Goal: Task Accomplishment & Management: Manage account settings

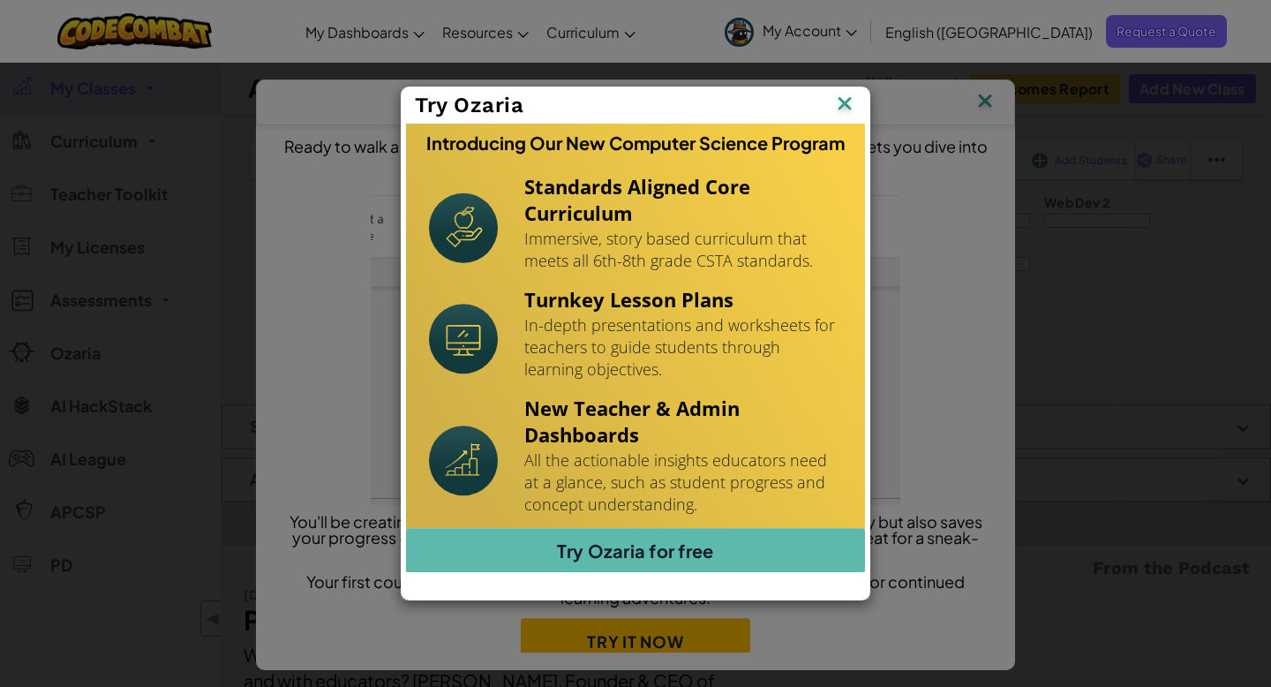
click at [0, 0] on img at bounding box center [0, 0] width 0 height 0
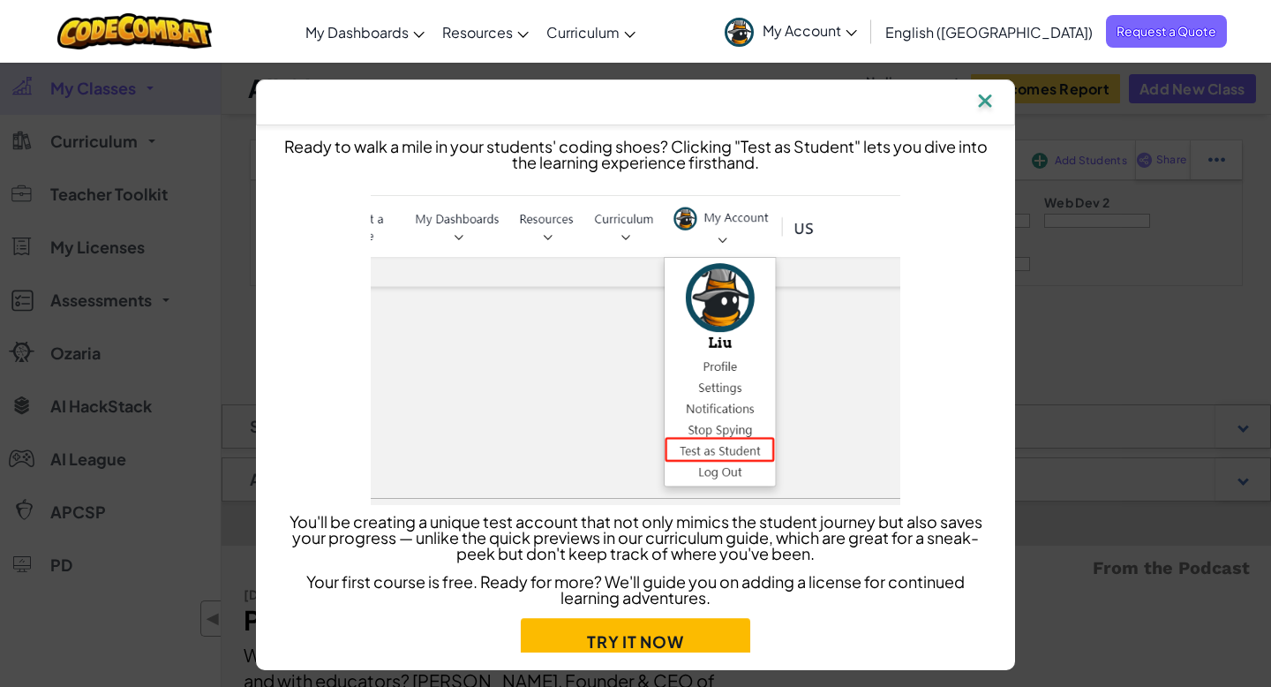
click at [989, 104] on img at bounding box center [985, 102] width 23 height 26
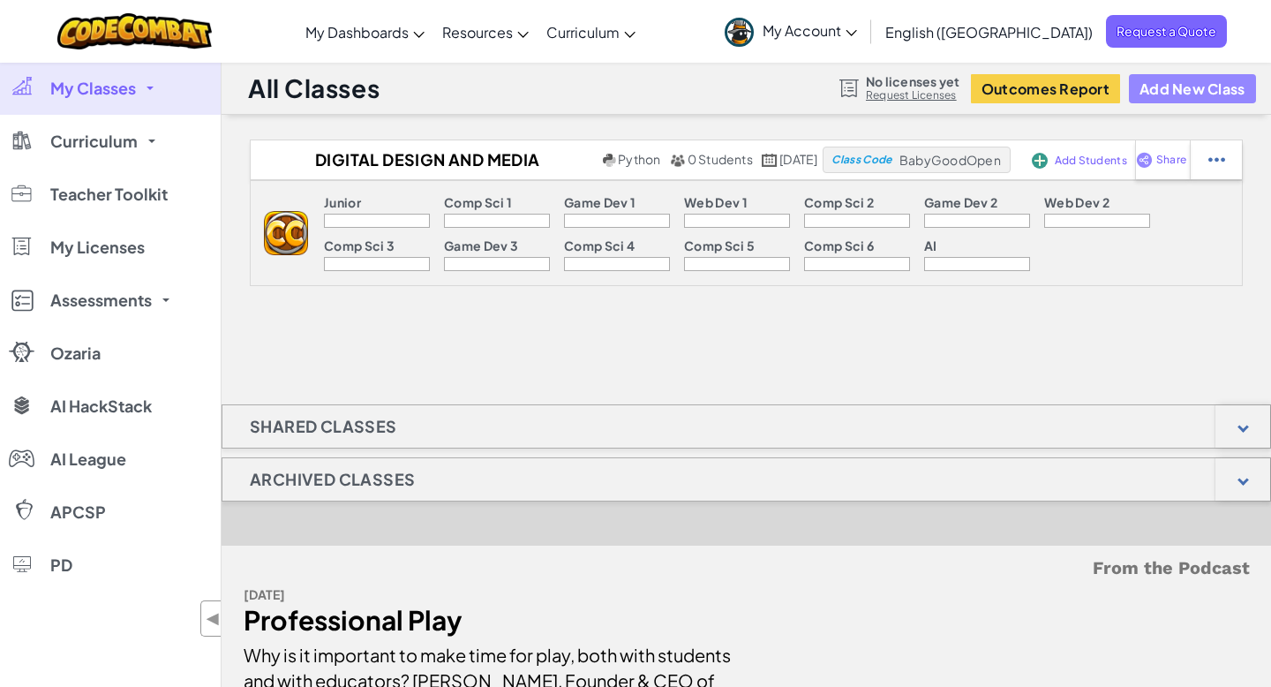
click at [1166, 98] on button "Add New Class" at bounding box center [1192, 88] width 127 height 29
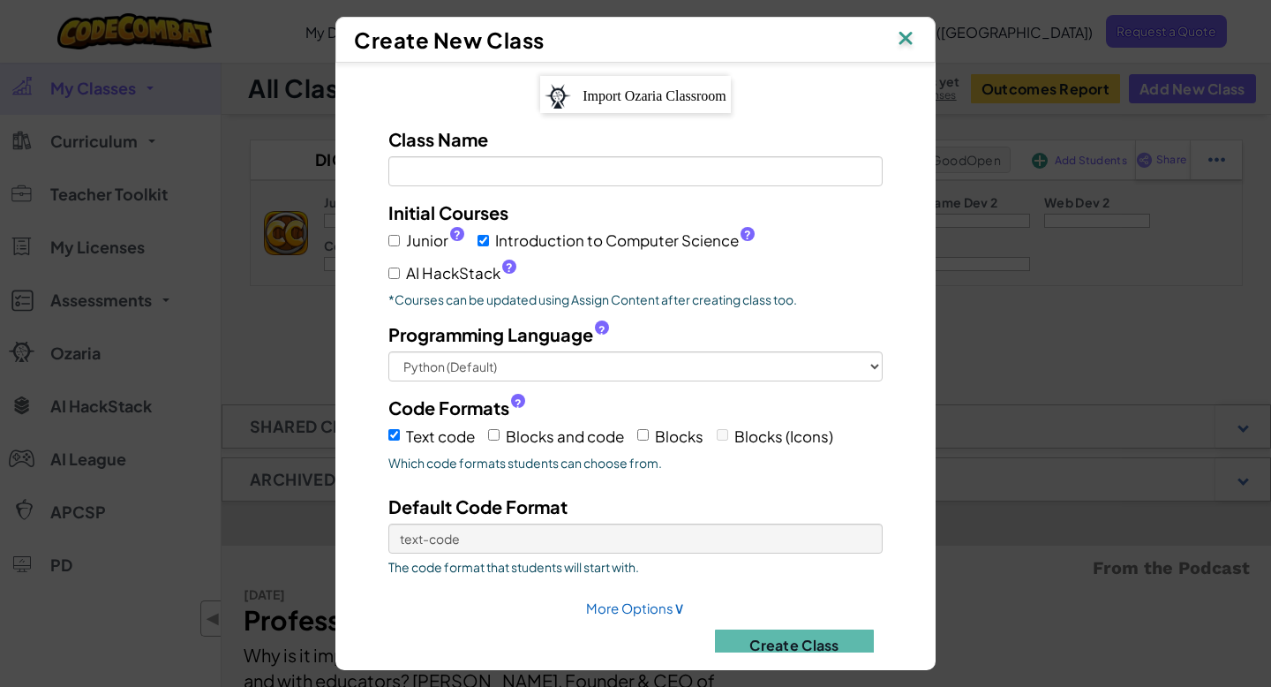
scroll to position [29, 0]
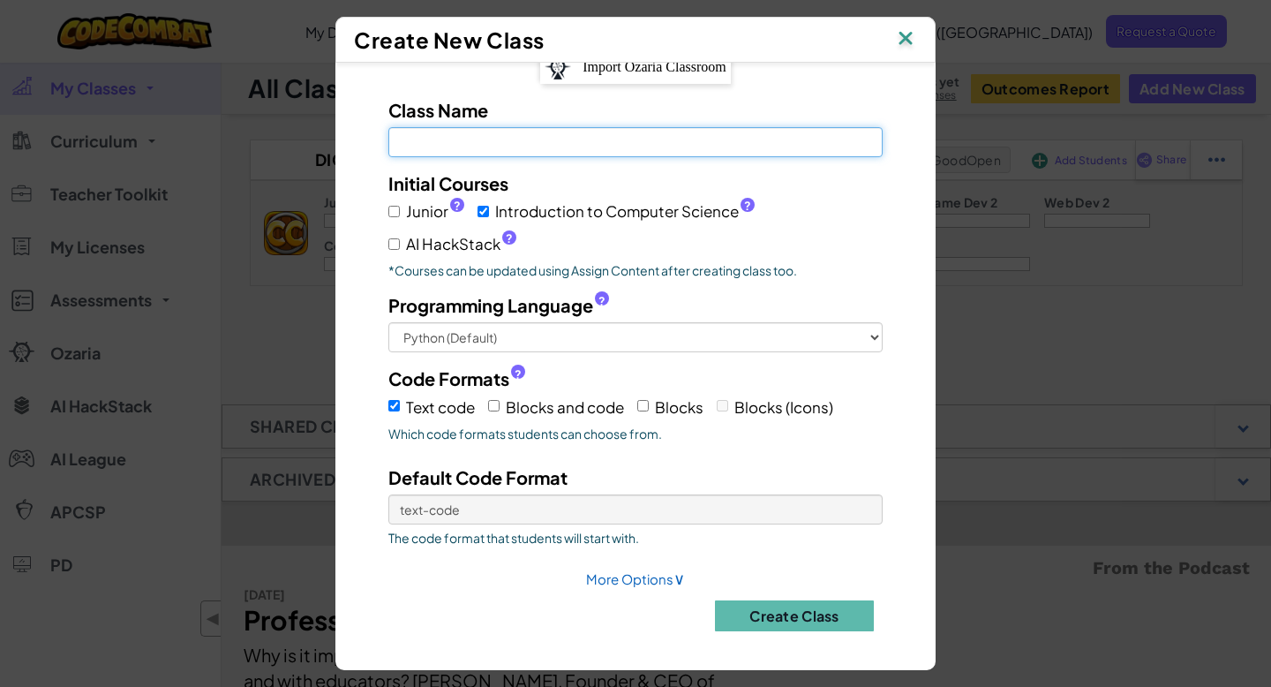
click at [570, 154] on input "Class Name Field is required" at bounding box center [635, 142] width 494 height 30
type input "Digital Design"
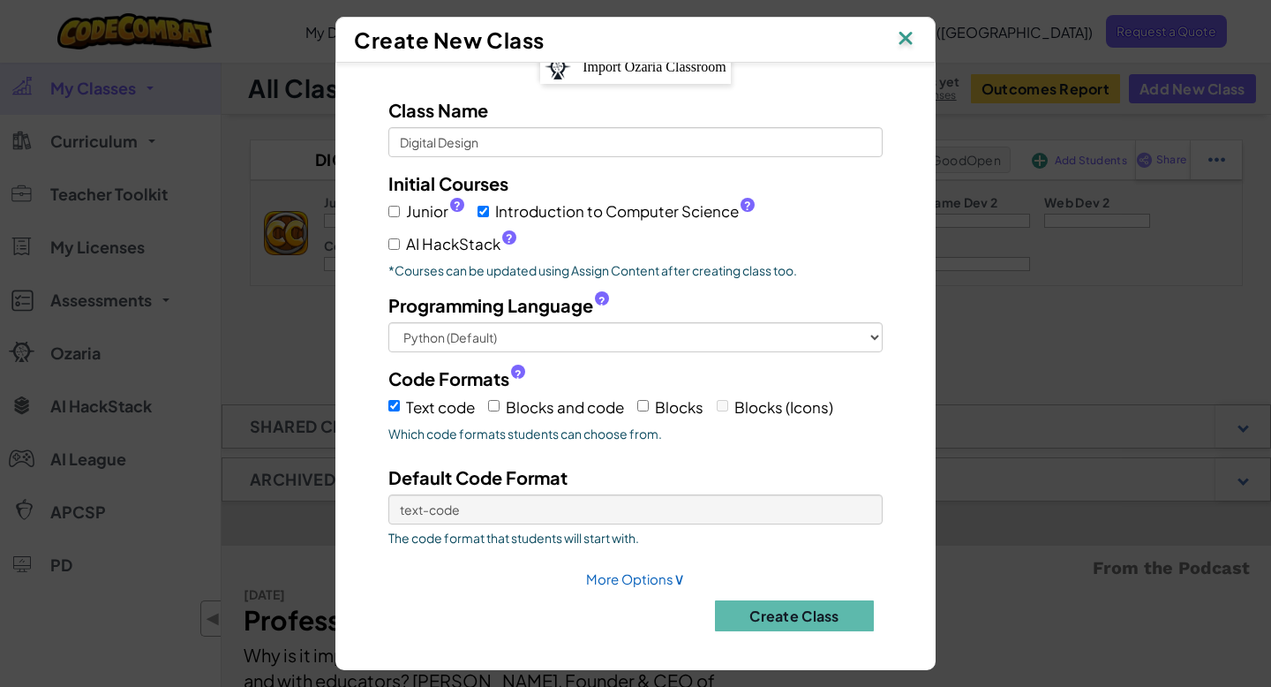
click at [662, 278] on p "*Courses can be updated using Assign Content after creating class too." at bounding box center [635, 270] width 494 height 18
click at [520, 624] on div "Create Class" at bounding box center [635, 615] width 521 height 31
click at [800, 607] on button "Create Class" at bounding box center [794, 615] width 159 height 31
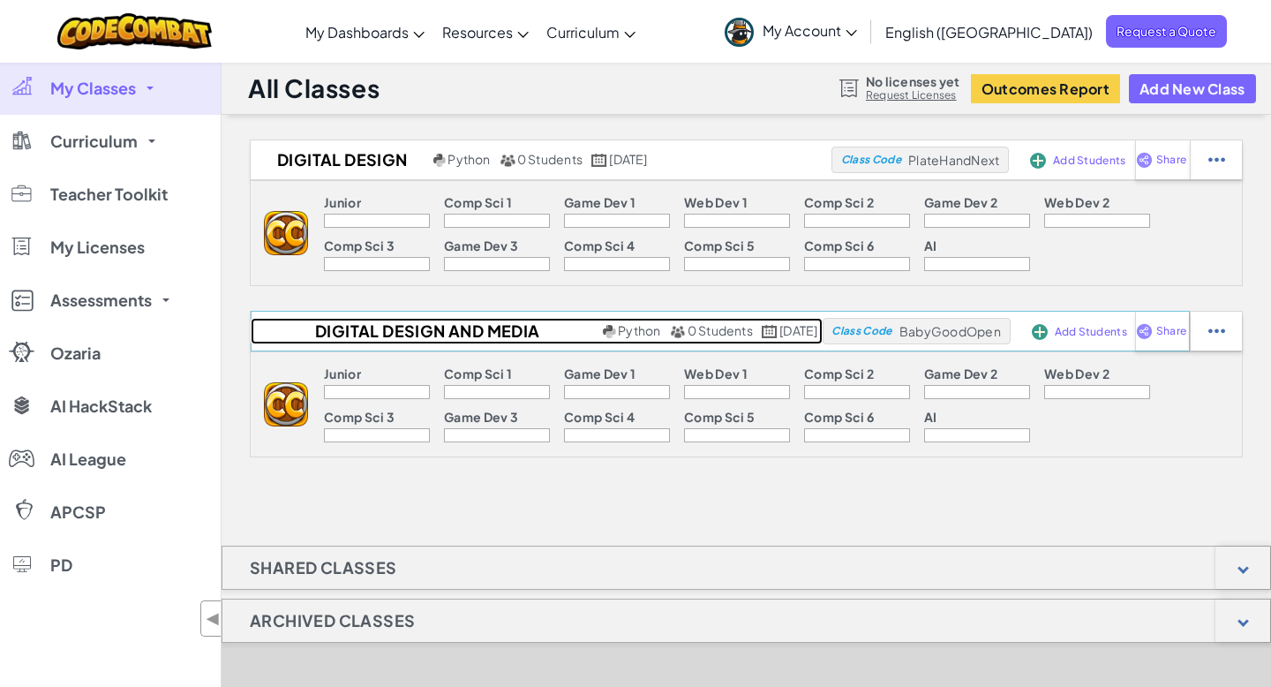
click at [432, 328] on h2 "Digital Design and Media Production" at bounding box center [425, 331] width 348 height 26
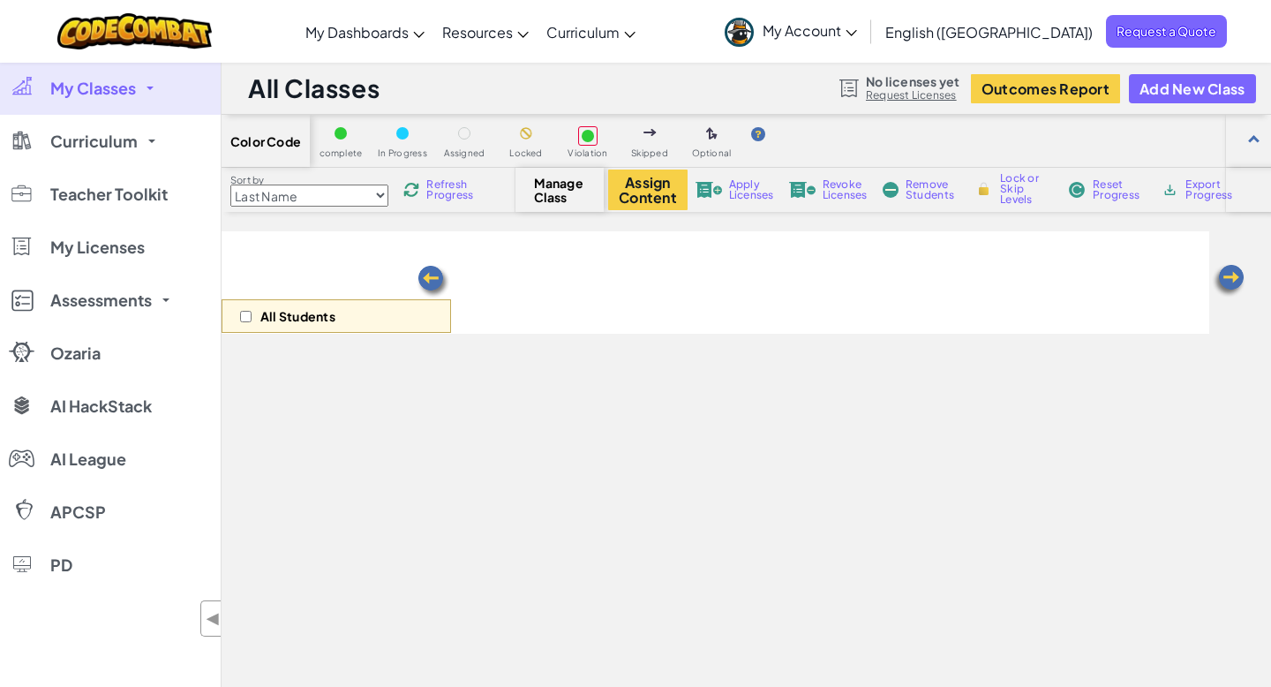
select select "560f1a9f22961295f9427742"
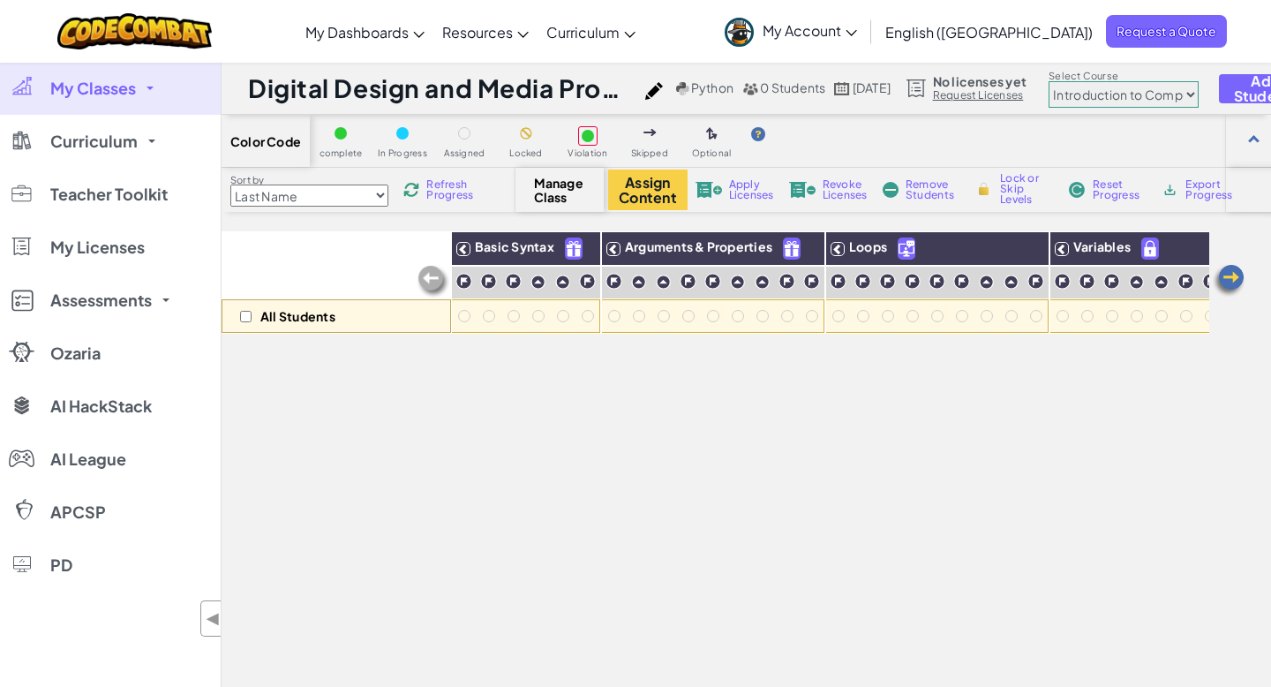
scroll to position [5, 0]
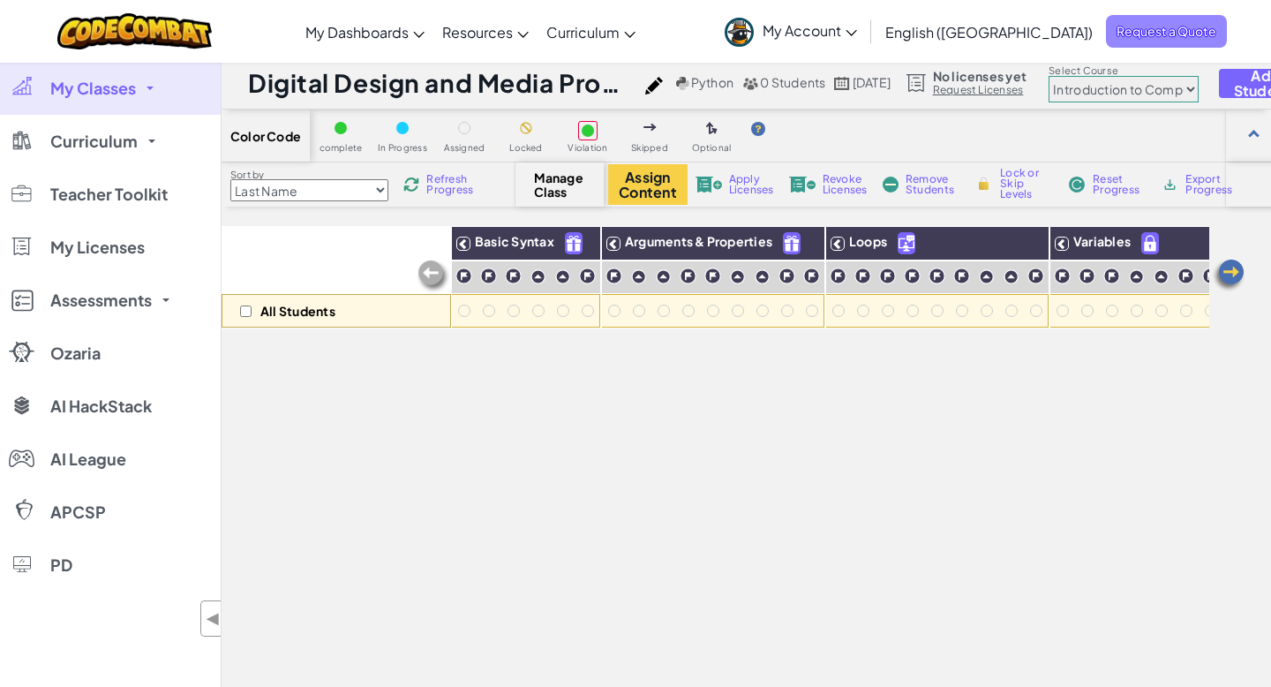
click at [1146, 26] on span "Request a Quote" at bounding box center [1166, 31] width 121 height 33
click at [334, 197] on select "Last Name first Name Progress (High to Low) Progress (Low to Hight)" at bounding box center [309, 190] width 158 height 22
click at [580, 189] on span "Manage Class" at bounding box center [560, 184] width 52 height 28
click at [547, 186] on span "Manage Class" at bounding box center [560, 184] width 52 height 28
click at [665, 187] on button "Assign Content" at bounding box center [647, 184] width 79 height 41
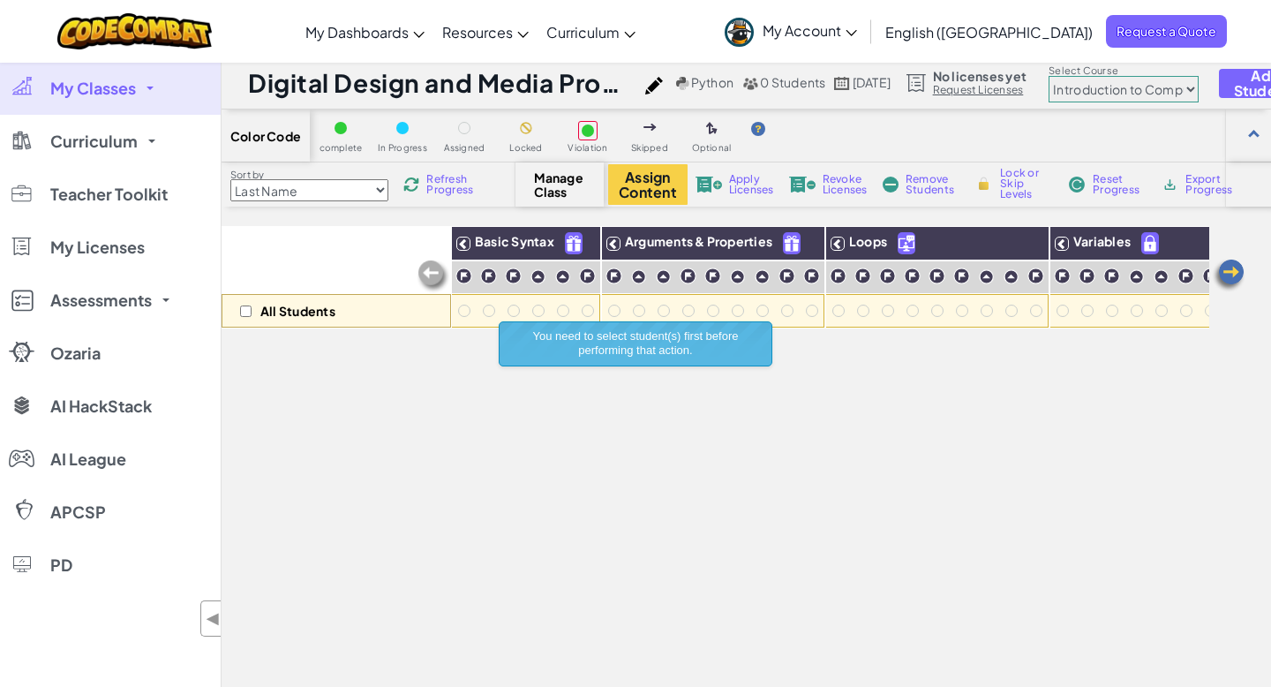
click at [450, 473] on div "All Students Basic Syntax Arguments & Properties Loops Variables" at bounding box center [716, 525] width 988 height 598
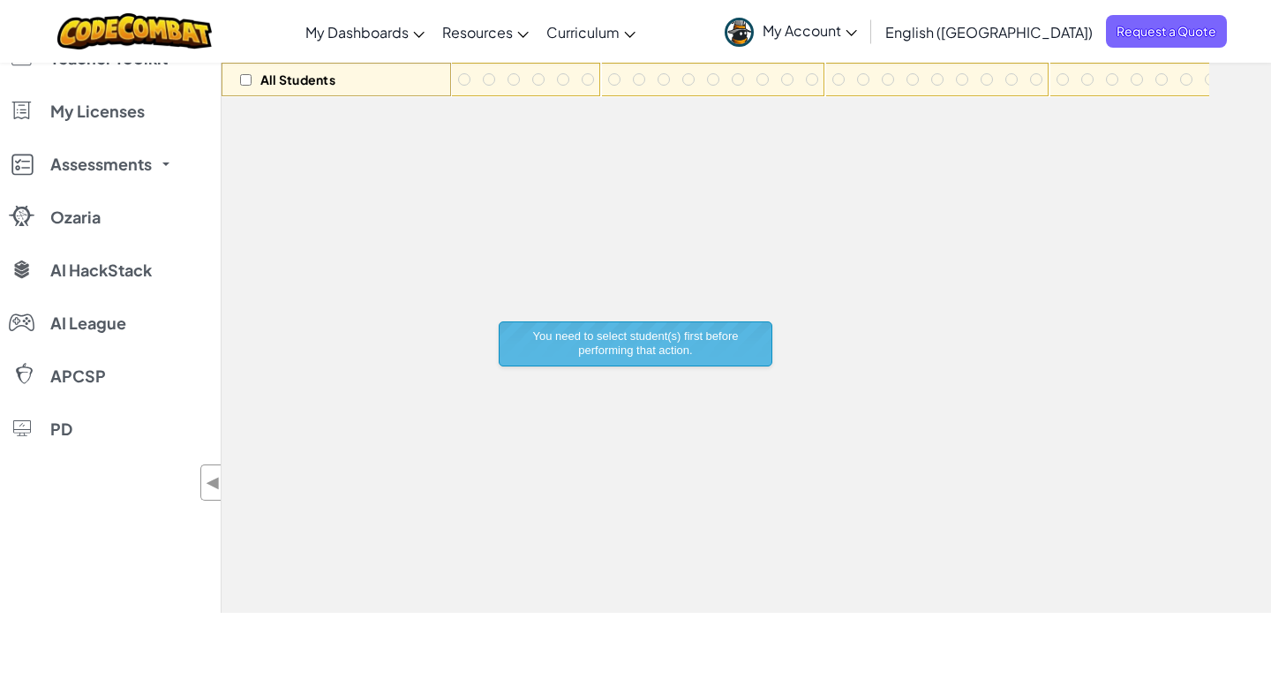
scroll to position [0, 0]
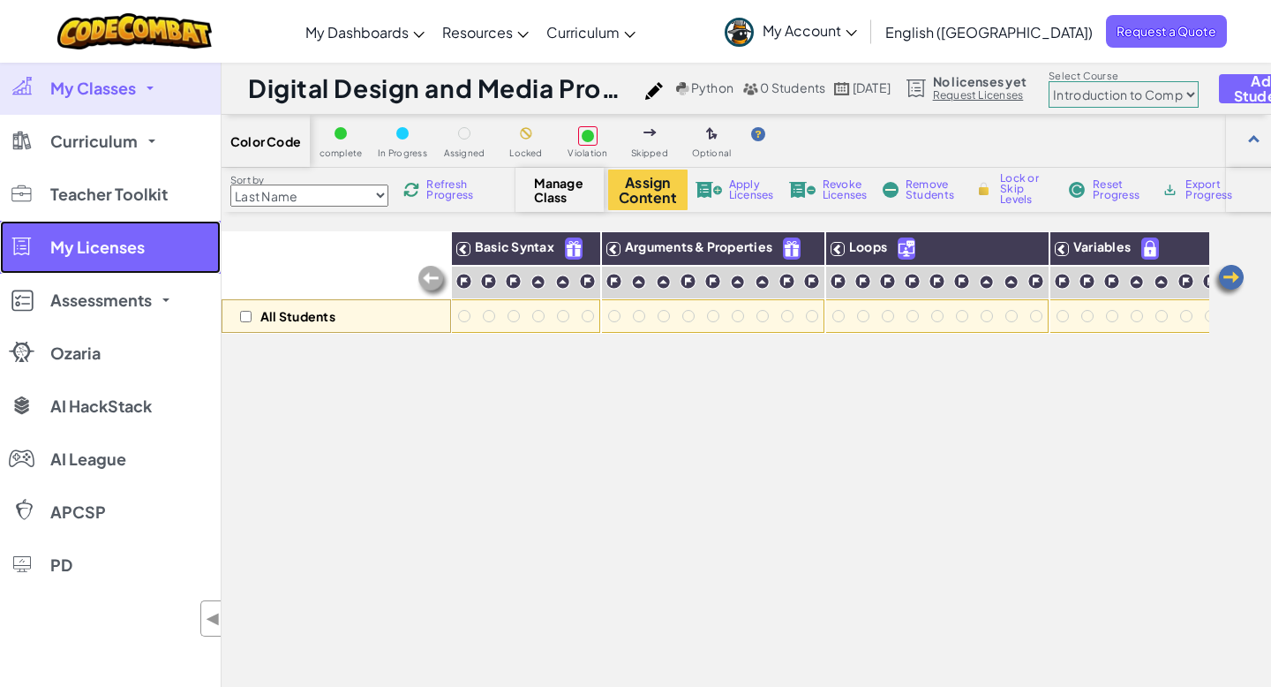
click at [69, 263] on link "My Licenses" at bounding box center [110, 247] width 221 height 53
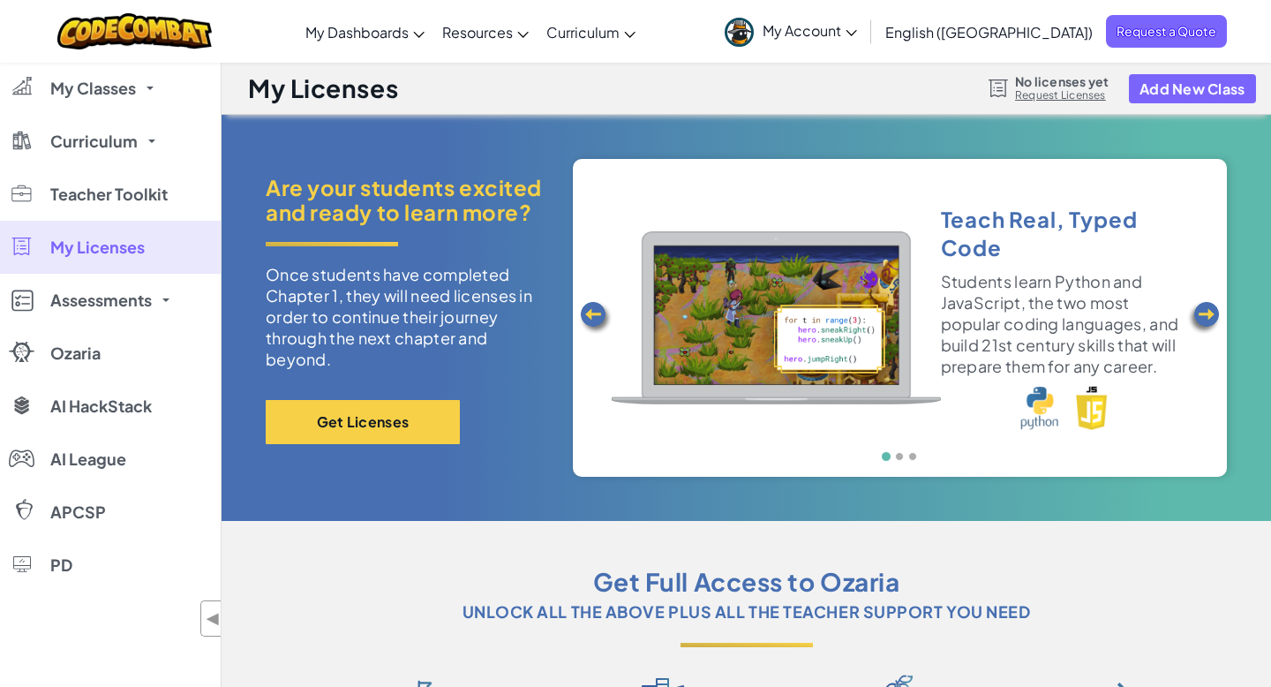
click at [1196, 315] on img at bounding box center [1203, 317] width 35 height 35
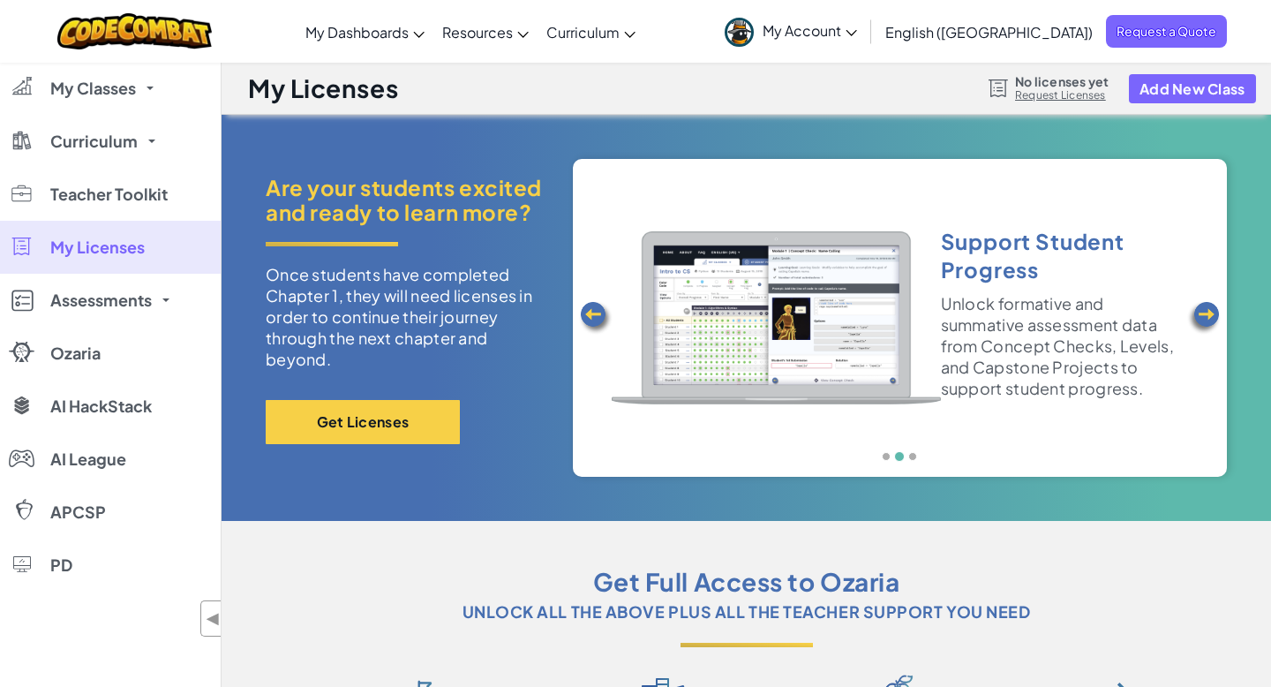
click at [1196, 318] on img at bounding box center [1203, 317] width 35 height 35
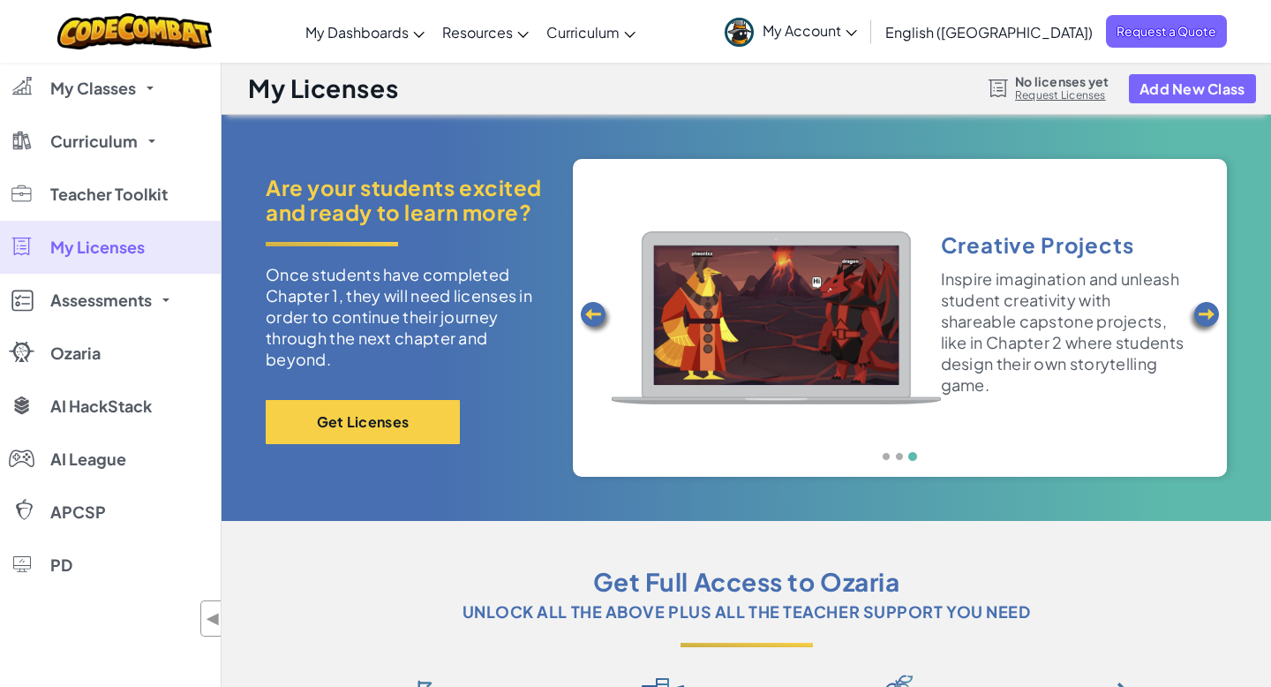
click at [1196, 320] on img at bounding box center [1203, 317] width 35 height 35
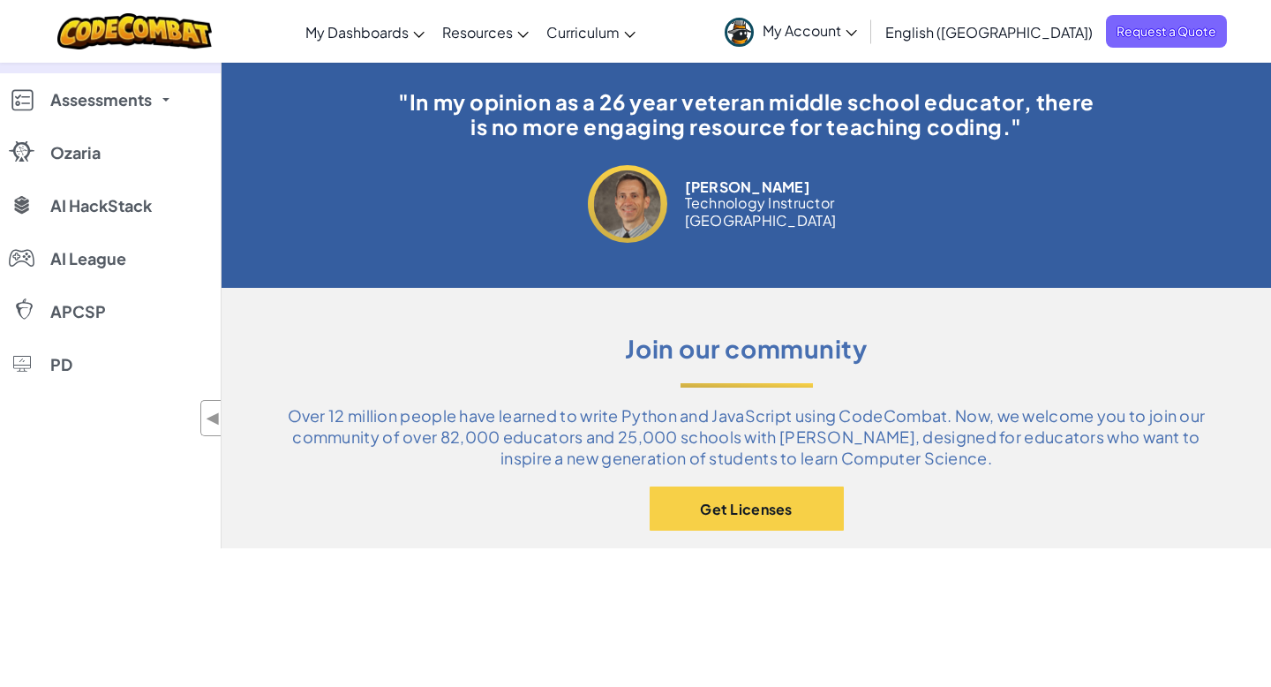
scroll to position [854, 0]
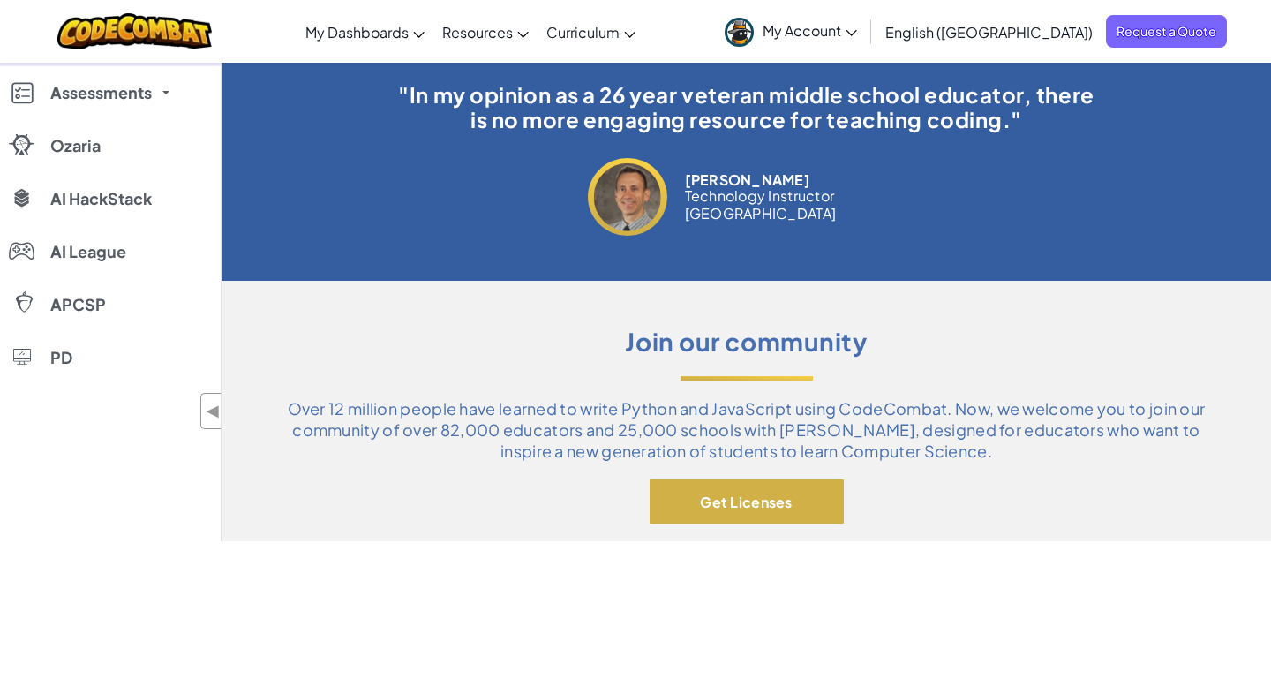
click at [830, 498] on button "Get Licenses" at bounding box center [747, 501] width 194 height 44
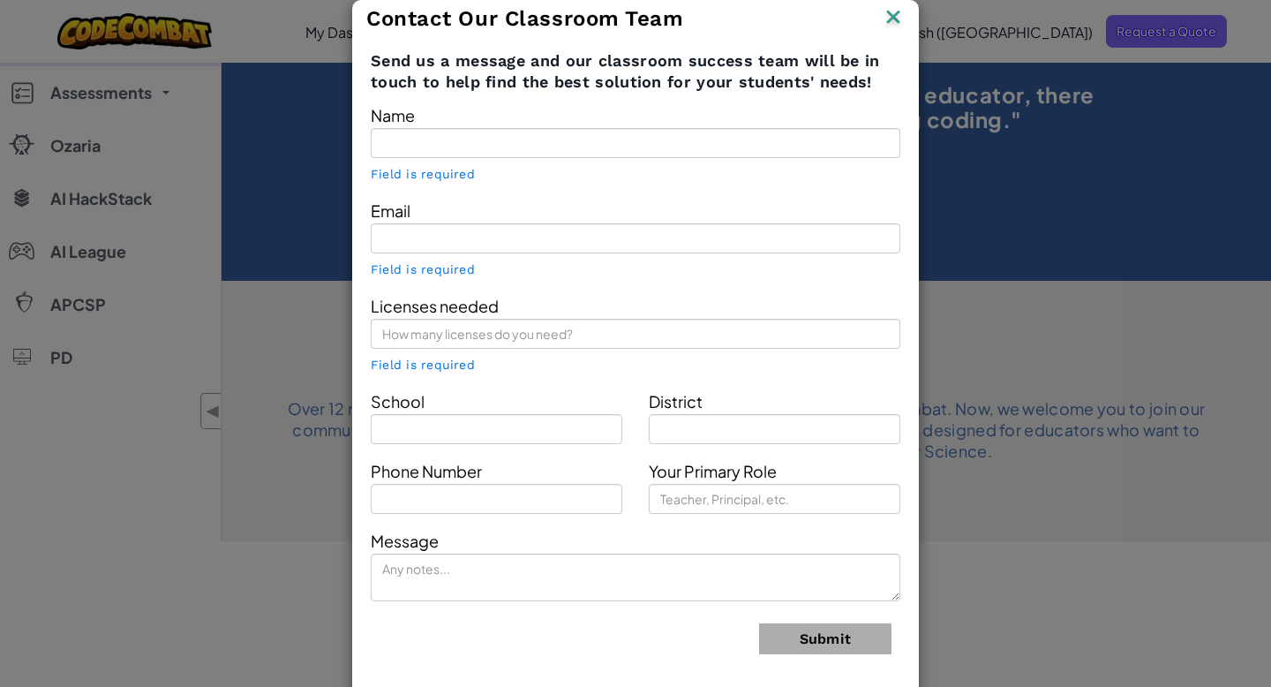
type input "[PERSON_NAME]"
type input "[EMAIL_ADDRESS][DOMAIN_NAME]"
type input "teacher"
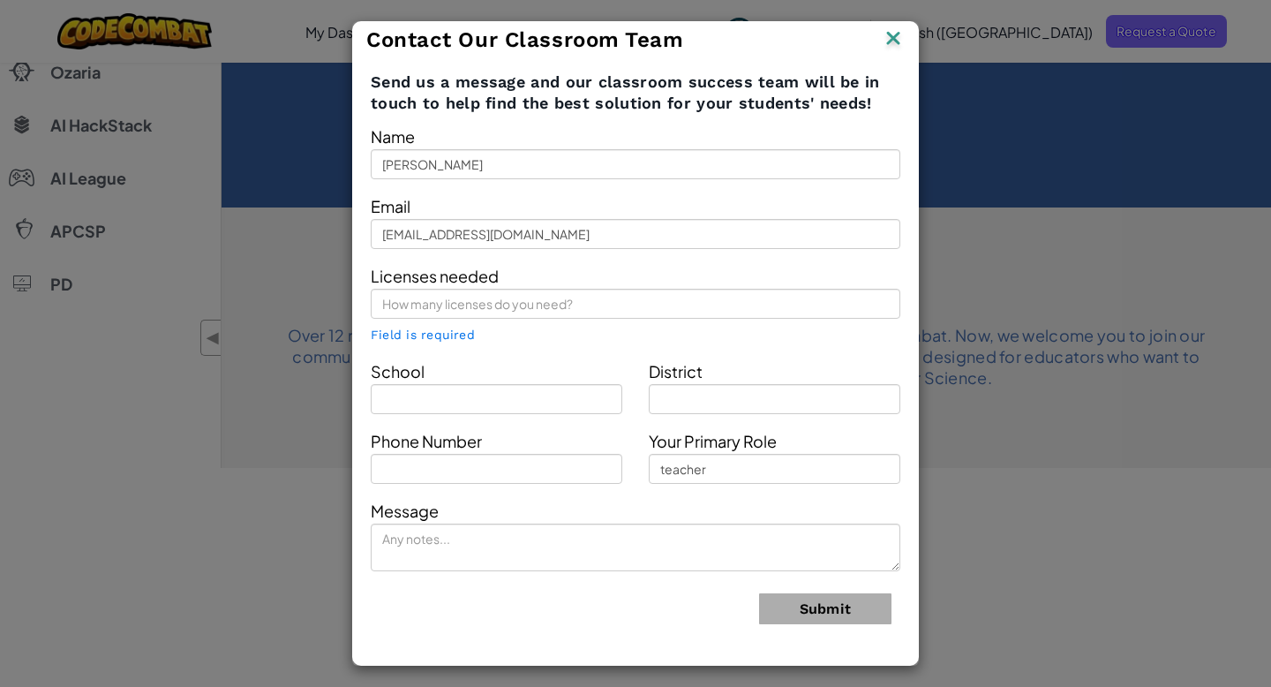
scroll to position [936, 0]
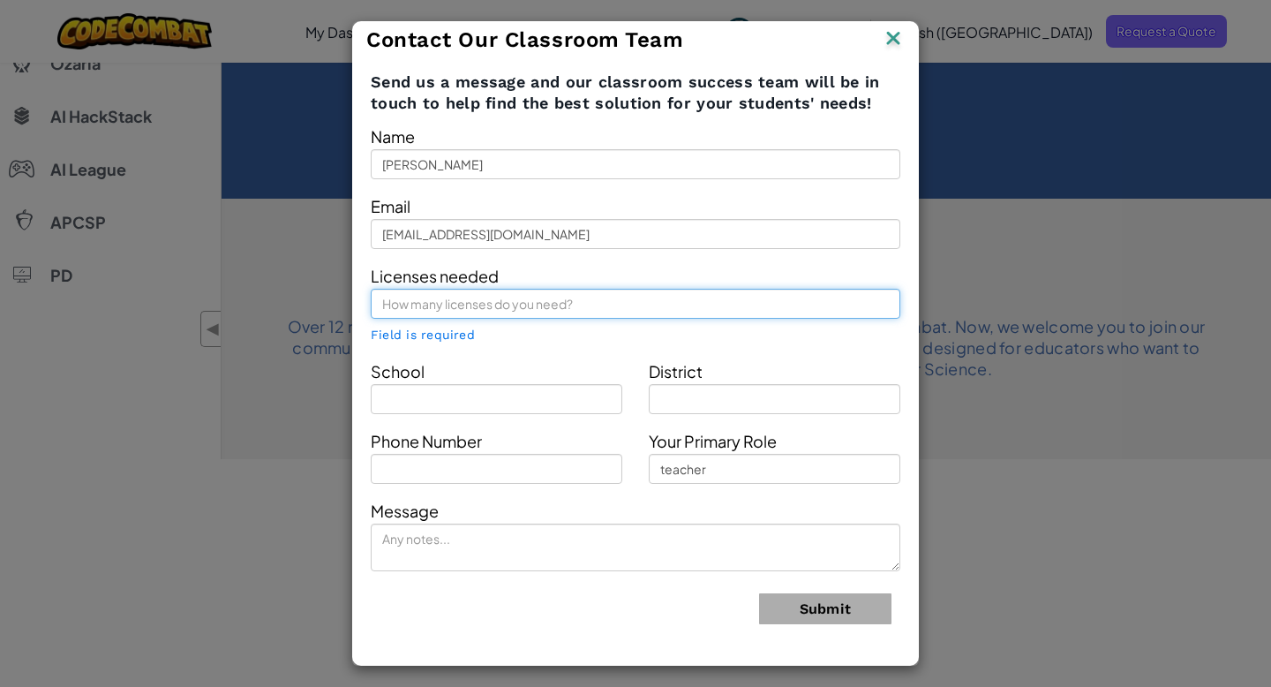
click at [609, 305] on input "text" at bounding box center [636, 304] width 530 height 30
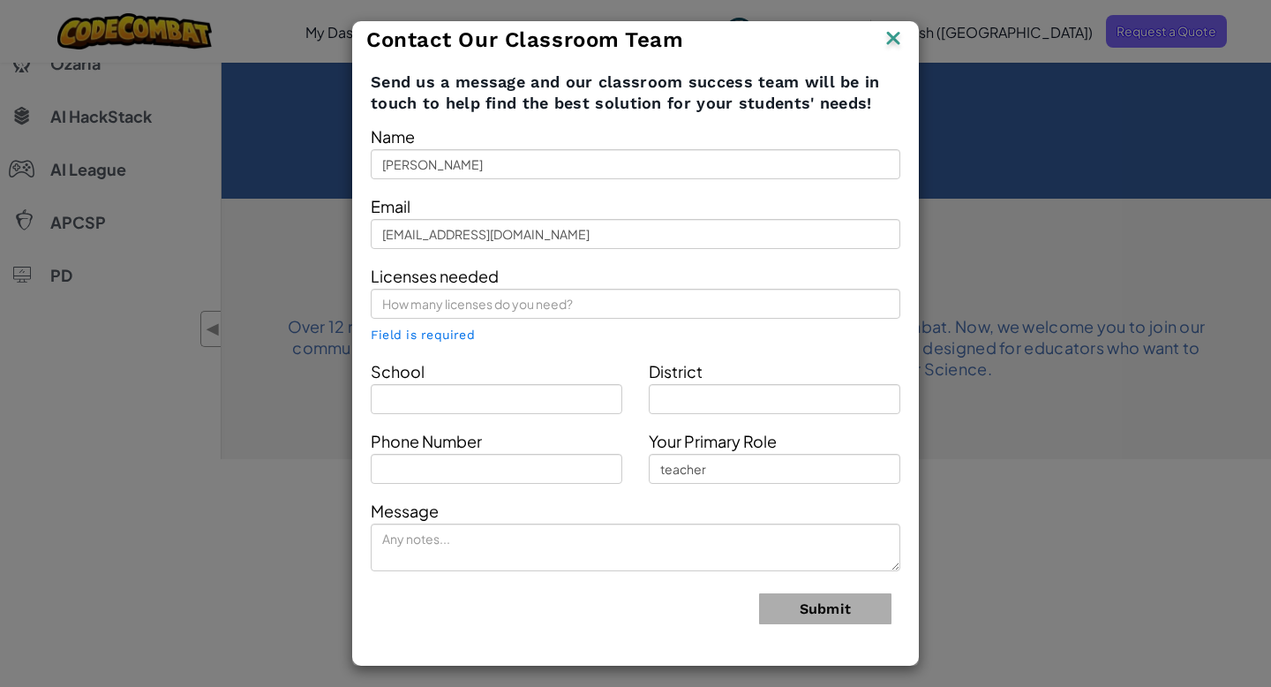
click at [417, 327] on span "Field is required" at bounding box center [423, 334] width 104 height 14
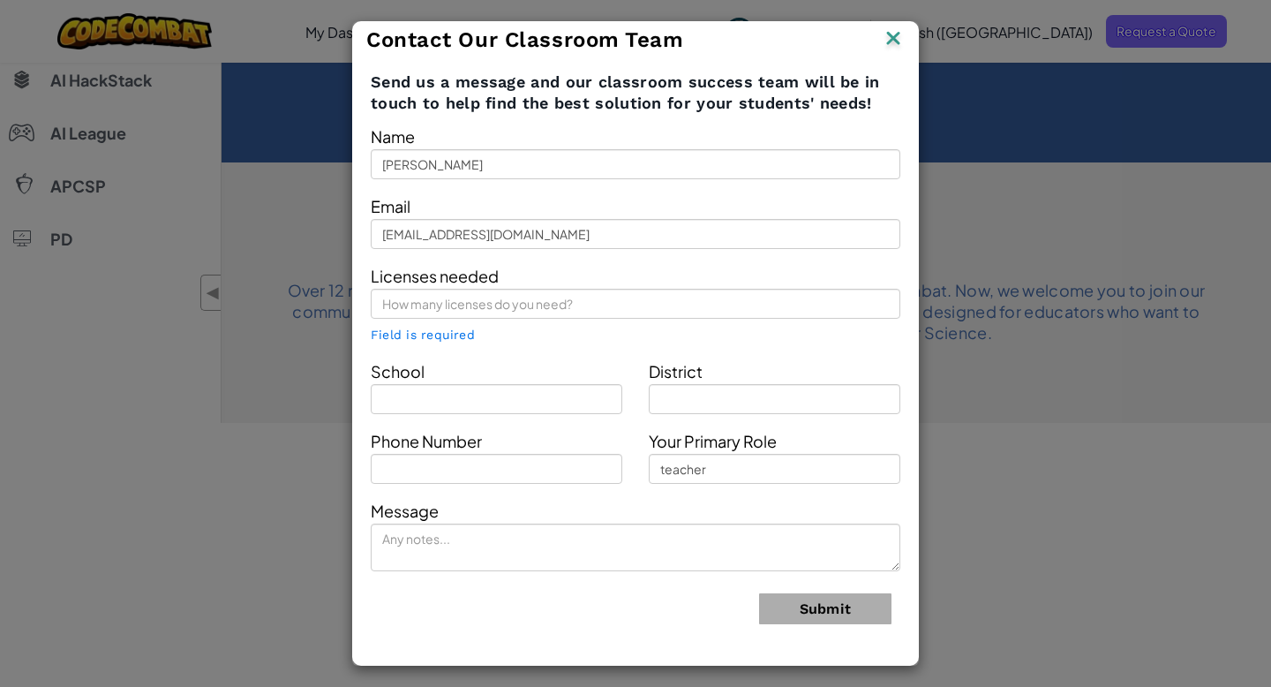
scroll to position [973, 0]
click at [885, 44] on img at bounding box center [893, 39] width 23 height 26
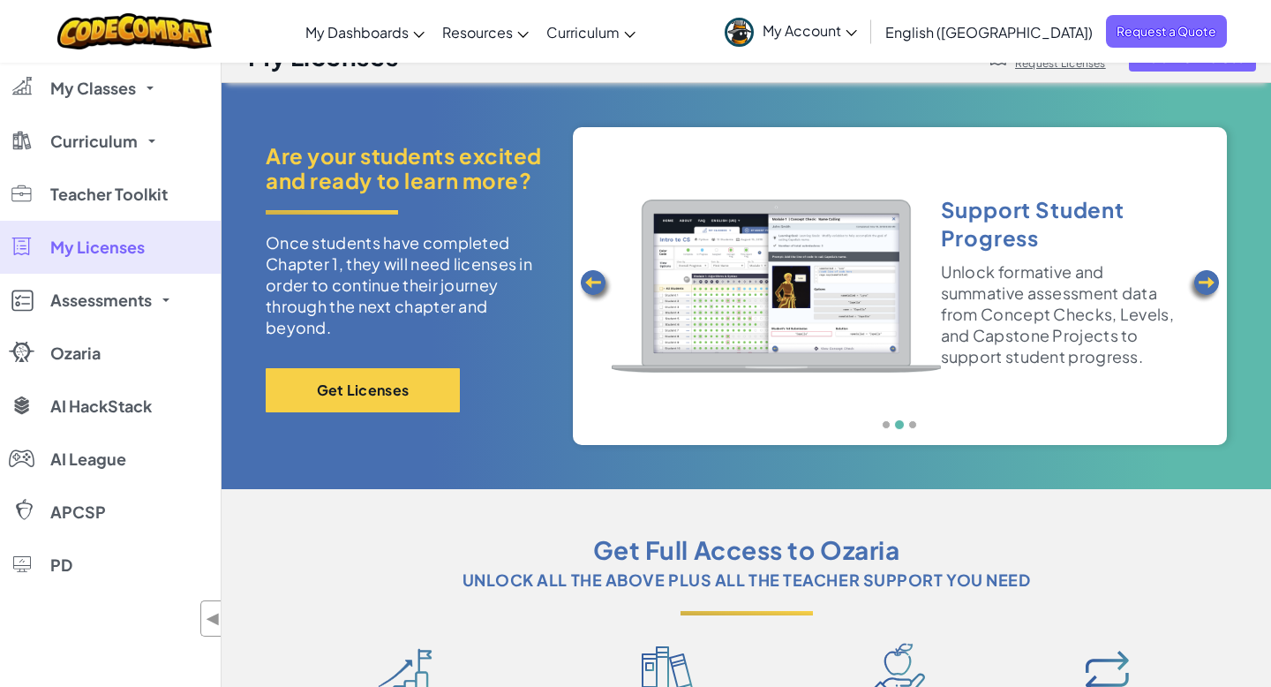
scroll to position [22, 0]
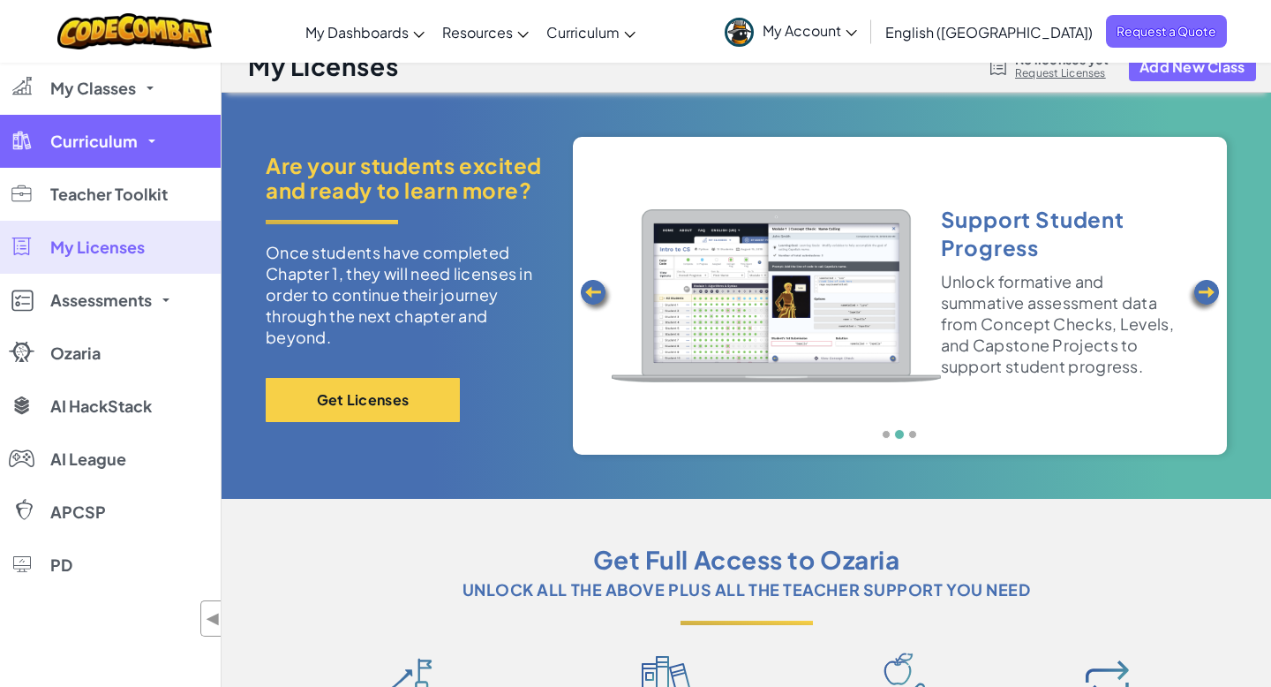
click at [112, 158] on link "Curriculum" at bounding box center [110, 141] width 221 height 53
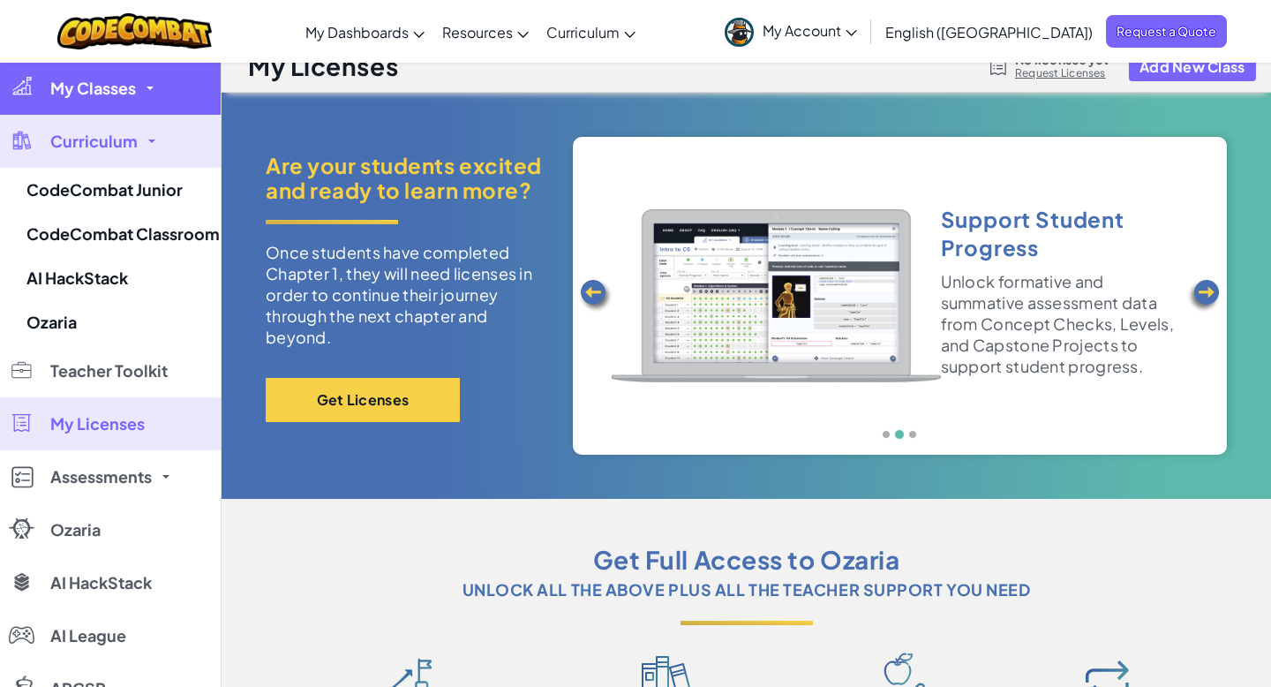
click at [120, 91] on span "My Classes" at bounding box center [93, 88] width 86 height 16
